Goal: Navigation & Orientation: Find specific page/section

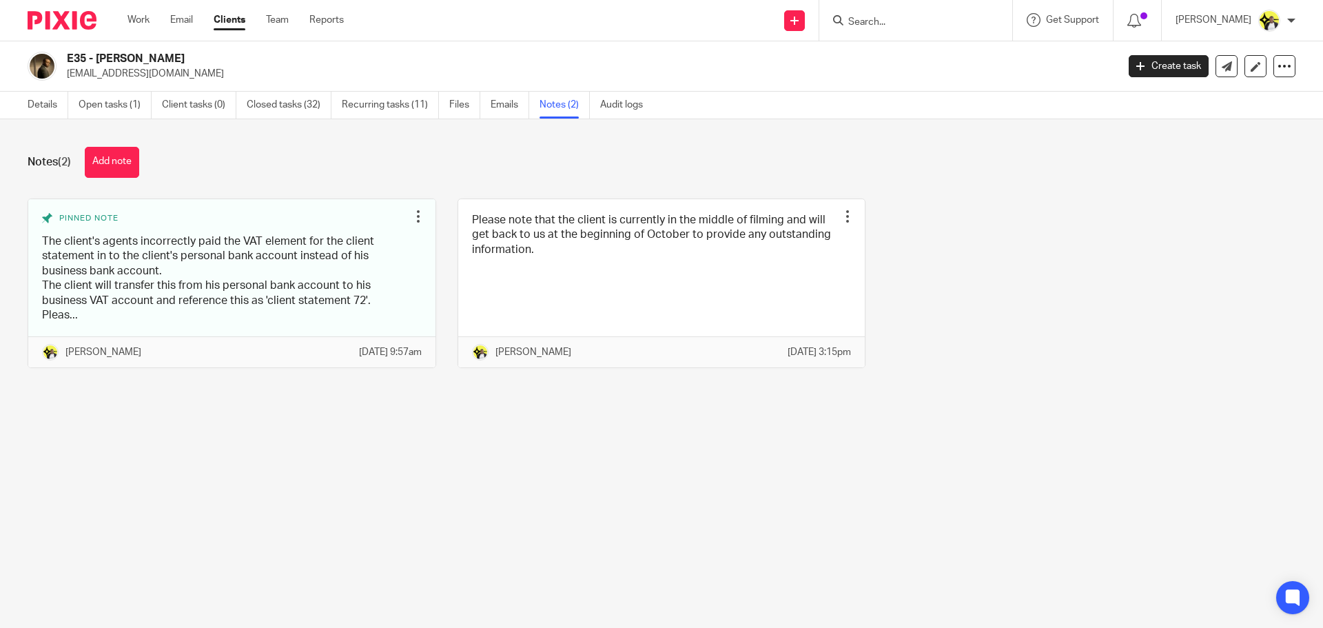
click at [867, 17] on input "Search" at bounding box center [909, 23] width 124 height 12
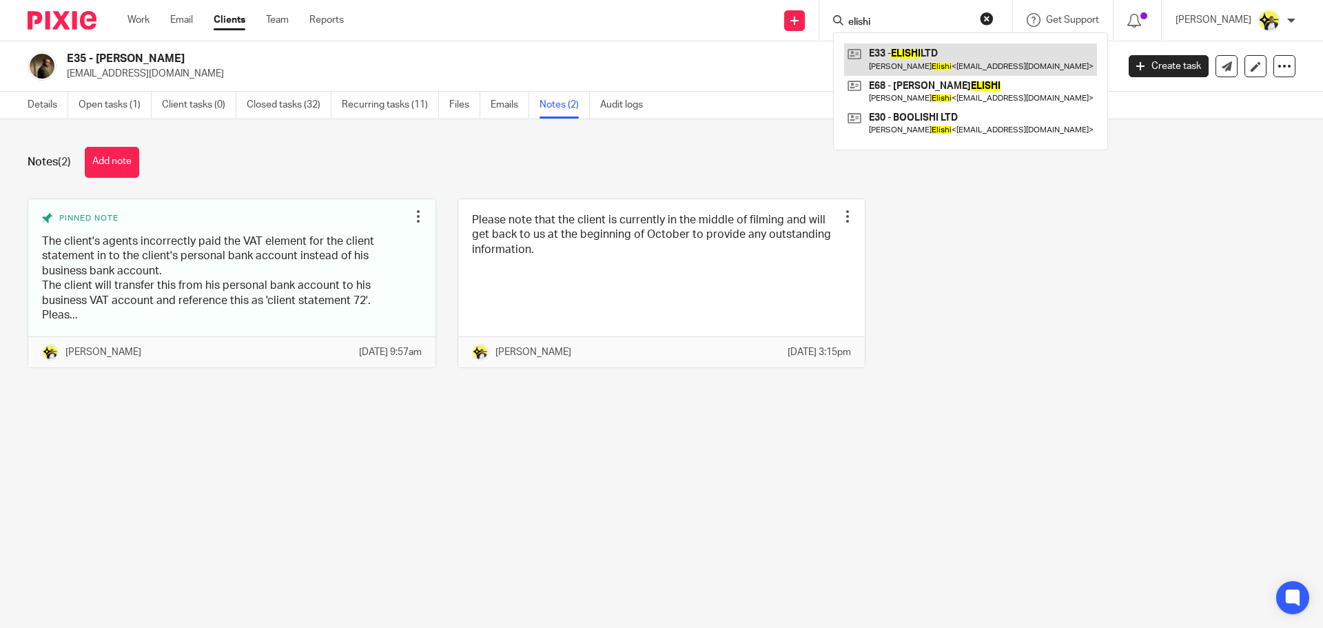
type input "elishi"
drag, startPoint x: 888, startPoint y: 22, endPoint x: 798, endPoint y: 43, distance: 91.9
click at [798, 43] on body "Work Email Clients Team Reports Work Email Clients Team Reports Settings Send n…" at bounding box center [661, 314] width 1323 height 628
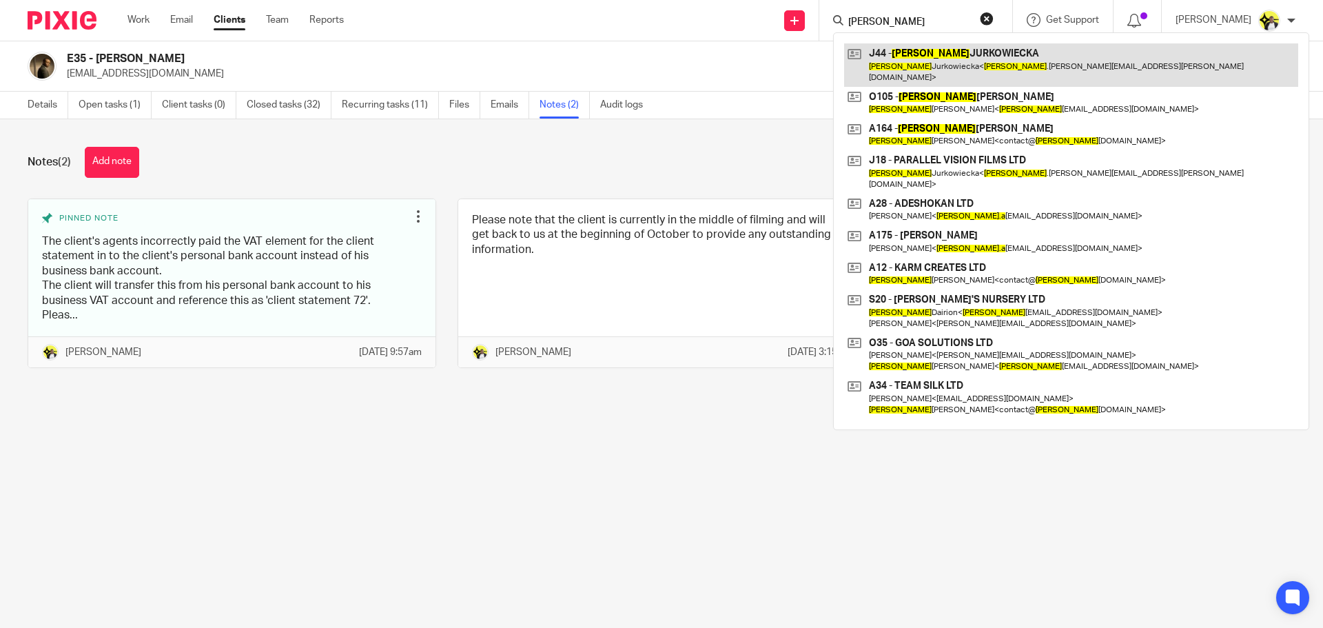
type input "anna"
click at [914, 56] on link at bounding box center [1071, 64] width 454 height 43
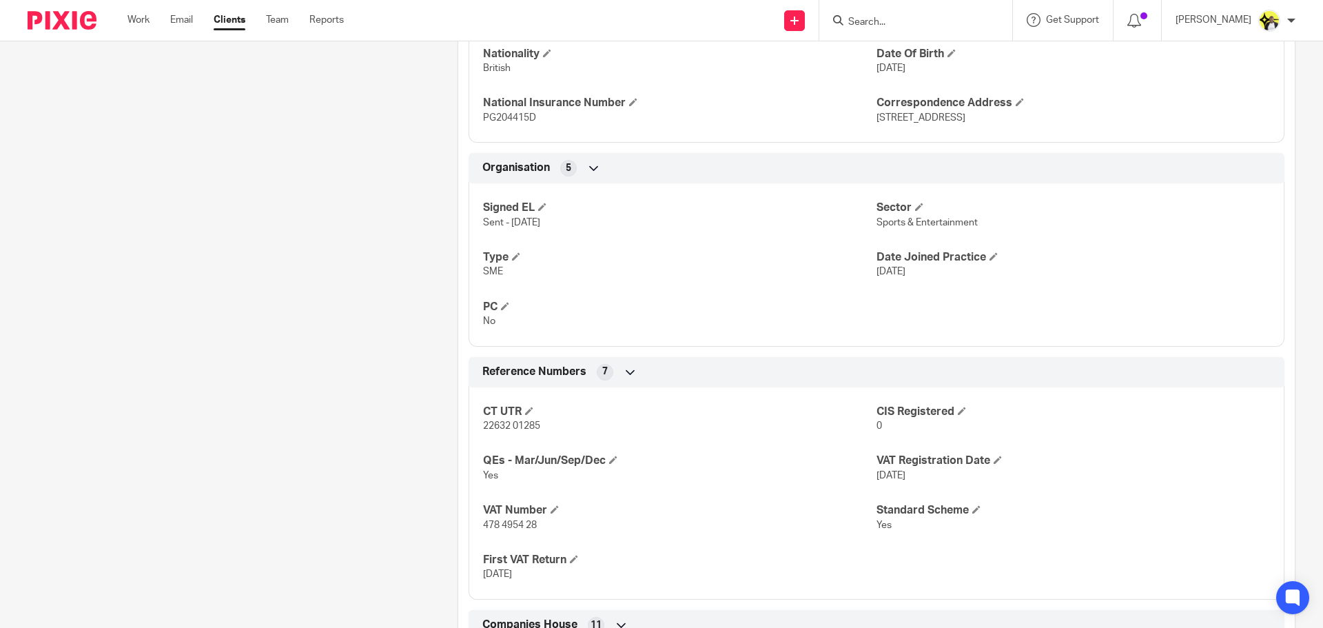
scroll to position [827, 0]
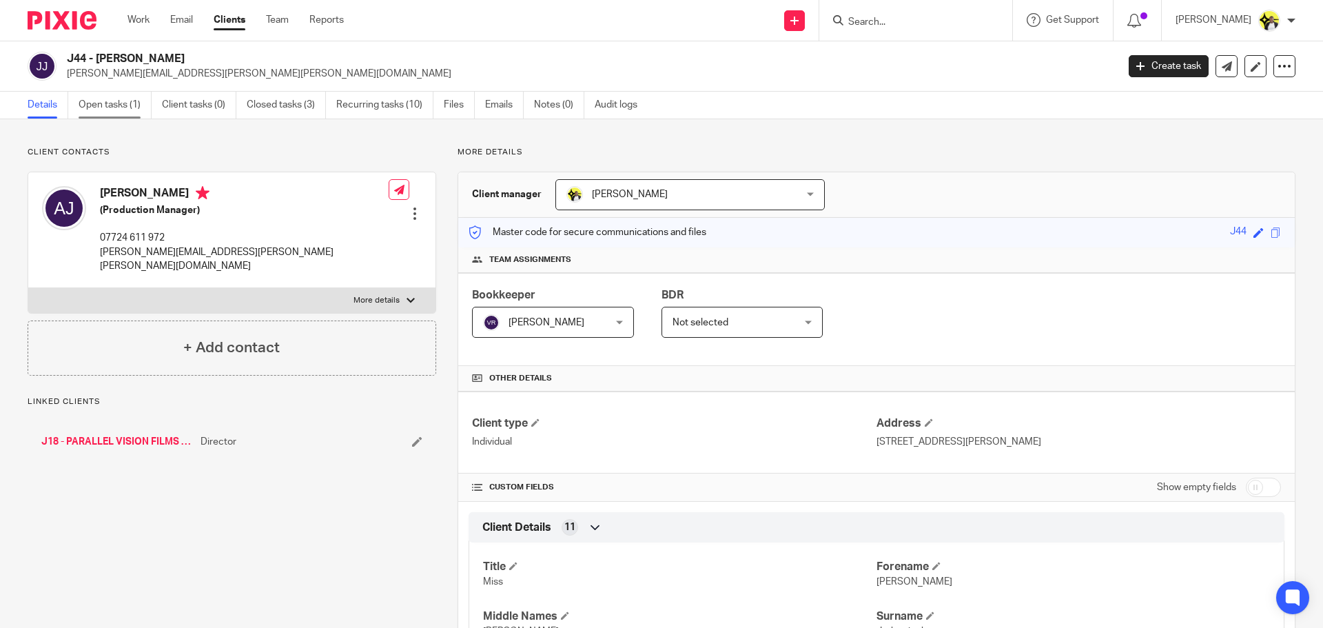
click at [120, 112] on link "Open tasks (1)" at bounding box center [115, 105] width 73 height 27
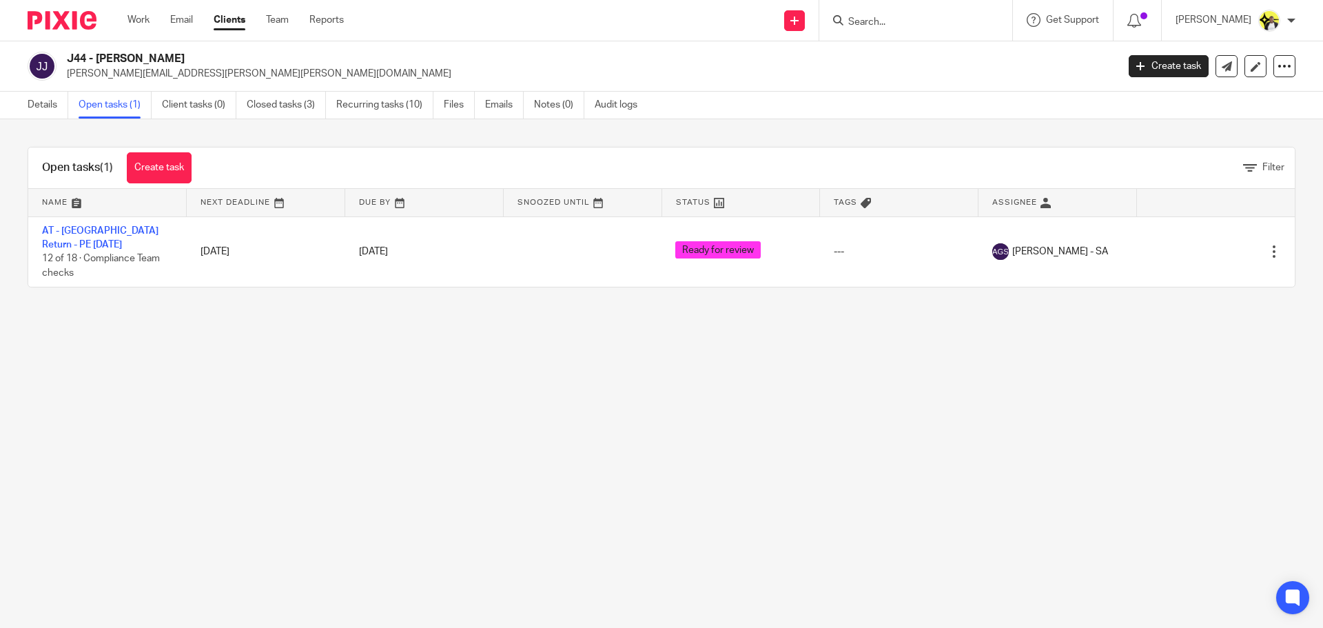
drag, startPoint x: 876, startPoint y: 12, endPoint x: 868, endPoint y: 12, distance: 7.6
click at [875, 12] on form at bounding box center [920, 20] width 147 height 17
click at [859, 19] on input "Search" at bounding box center [909, 23] width 124 height 12
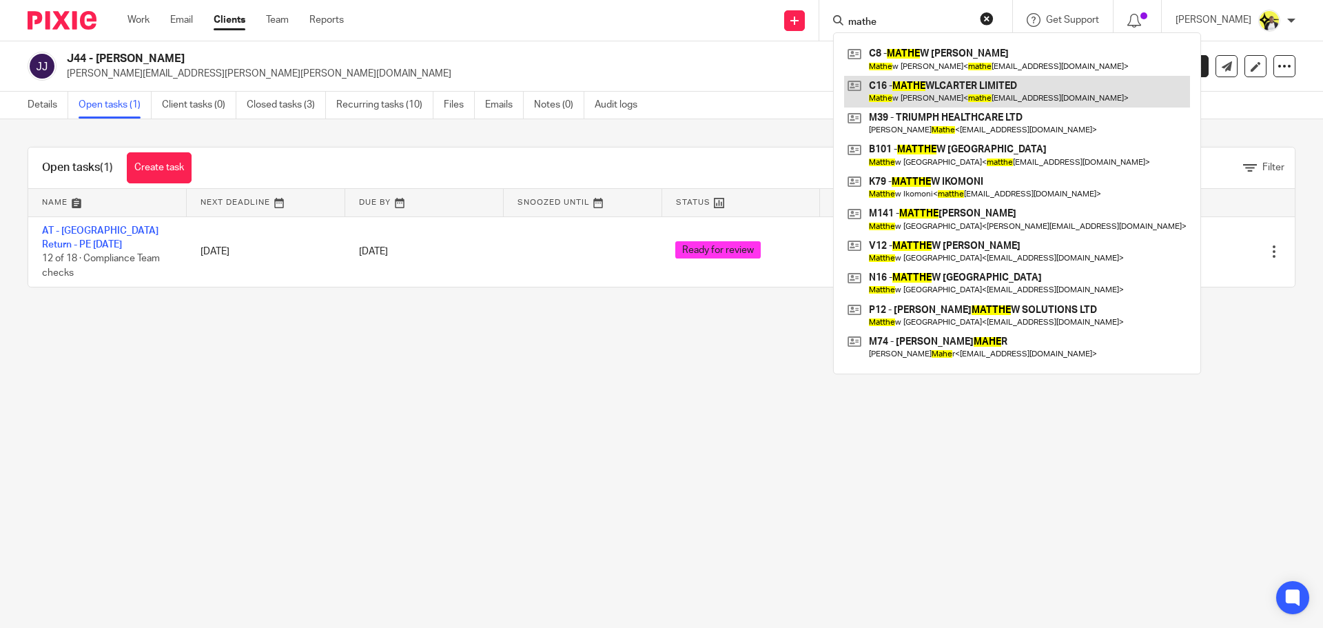
type input "mathe"
click at [910, 104] on link at bounding box center [1017, 92] width 346 height 32
